Goal: Task Accomplishment & Management: Use online tool/utility

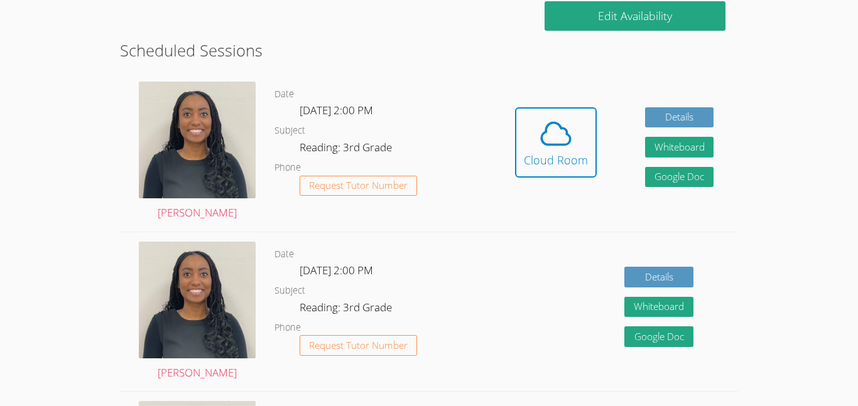
scroll to position [317, 0]
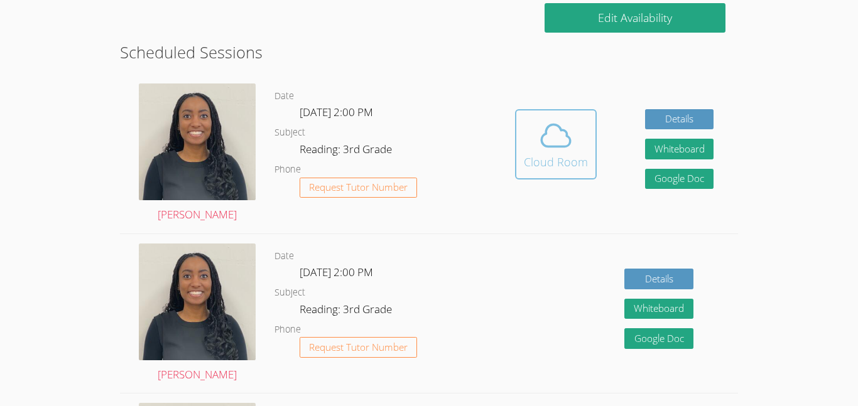
click at [580, 150] on span at bounding box center [556, 135] width 64 height 35
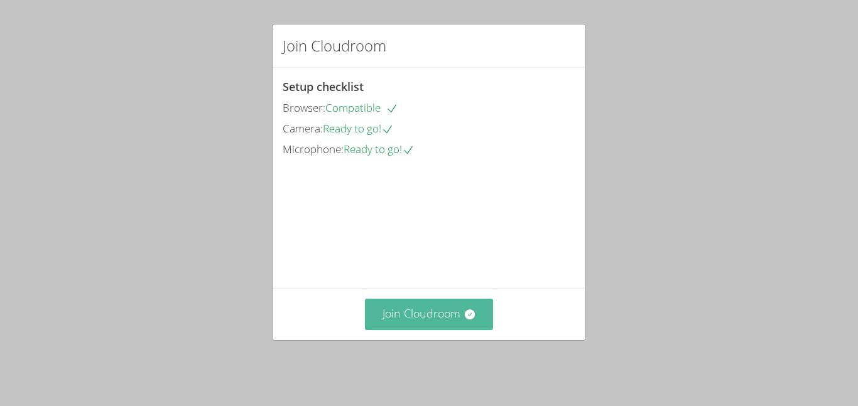
click at [454, 326] on button "Join Cloudroom" at bounding box center [429, 314] width 129 height 31
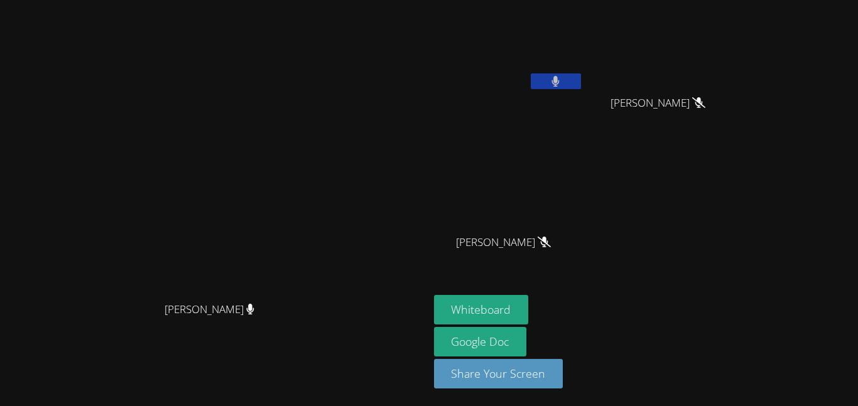
click at [581, 77] on button at bounding box center [556, 82] width 50 height 16
click at [581, 75] on button at bounding box center [556, 82] width 50 height 16
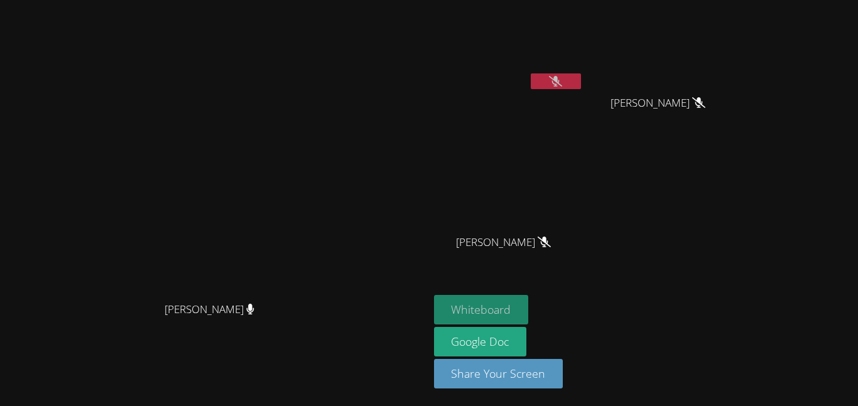
click at [529, 304] on button "Whiteboard" at bounding box center [481, 310] width 95 height 30
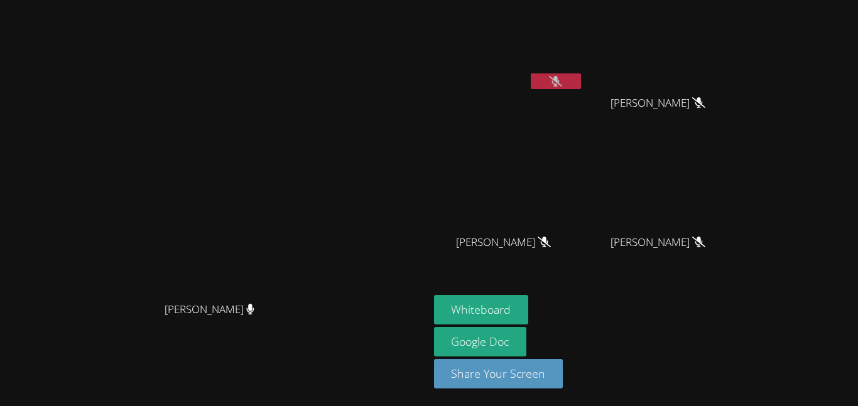
click at [581, 74] on button at bounding box center [556, 82] width 50 height 16
click at [581, 75] on button at bounding box center [556, 82] width 50 height 16
click at [562, 84] on icon at bounding box center [555, 81] width 13 height 11
click at [581, 87] on button at bounding box center [556, 82] width 50 height 16
click at [562, 86] on icon at bounding box center [555, 81] width 13 height 11
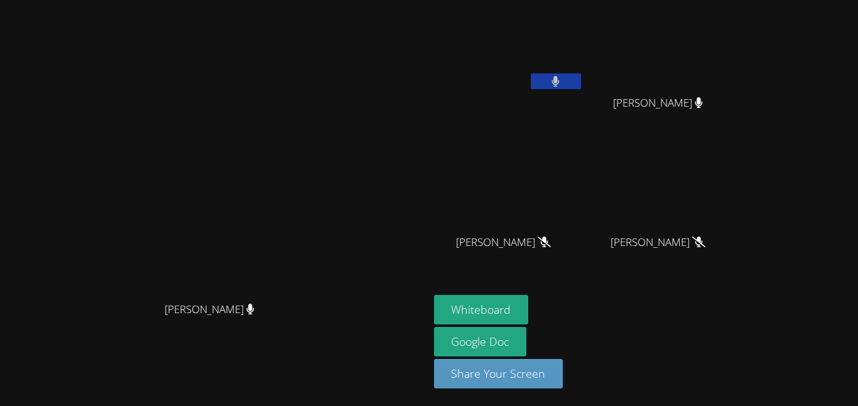
click at [560, 77] on icon at bounding box center [556, 81] width 8 height 11
click at [562, 80] on icon at bounding box center [555, 81] width 13 height 11
click at [581, 88] on button at bounding box center [556, 82] width 50 height 16
click at [581, 77] on button at bounding box center [556, 82] width 50 height 16
click at [560, 80] on icon at bounding box center [556, 81] width 8 height 11
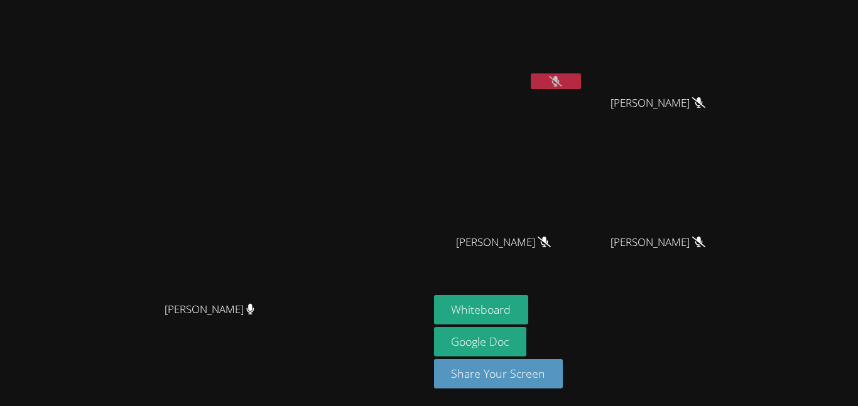
click at [581, 74] on button at bounding box center [556, 82] width 50 height 16
click at [581, 80] on button at bounding box center [556, 82] width 50 height 16
click at [562, 82] on icon at bounding box center [555, 81] width 13 height 11
click at [581, 82] on button at bounding box center [556, 82] width 50 height 16
click at [581, 74] on button at bounding box center [556, 82] width 50 height 16
